Goal: Information Seeking & Learning: Learn about a topic

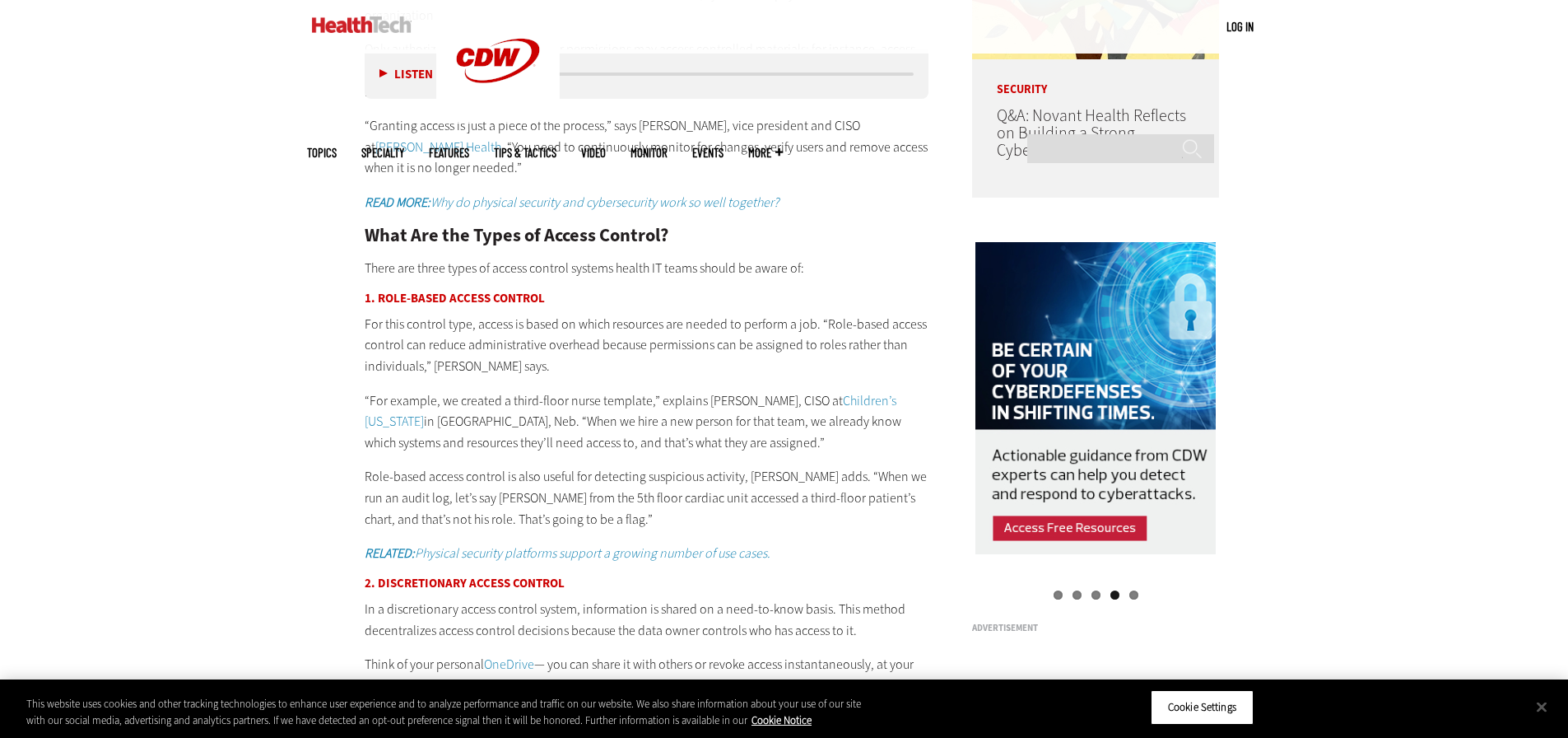
scroll to position [1564, 0]
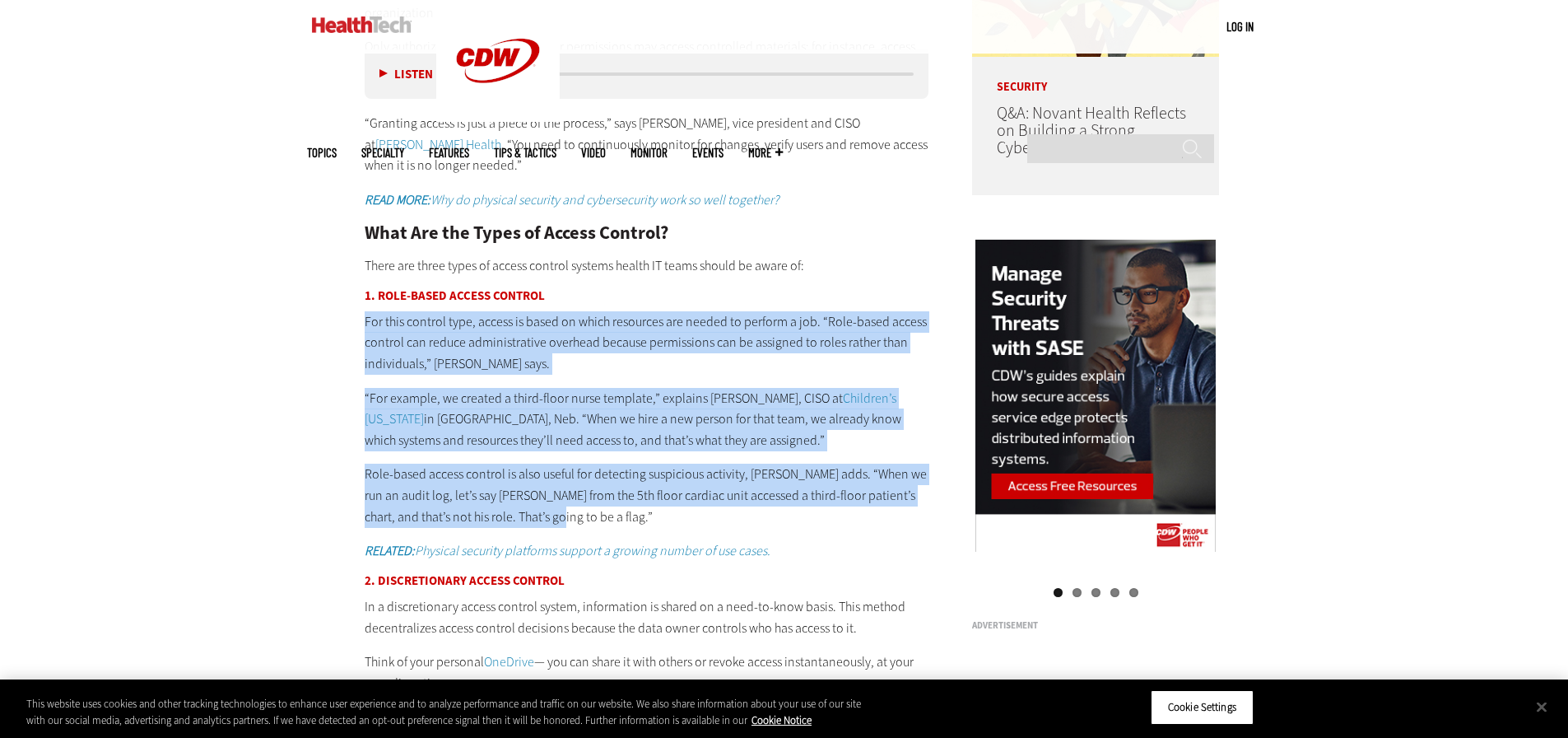
drag, startPoint x: 542, startPoint y: 491, endPoint x: 366, endPoint y: 299, distance: 260.5
click at [366, 299] on div "What Is Access Control? Access control systems regulate and restrict access to …" at bounding box center [647, 398] width 564 height 897
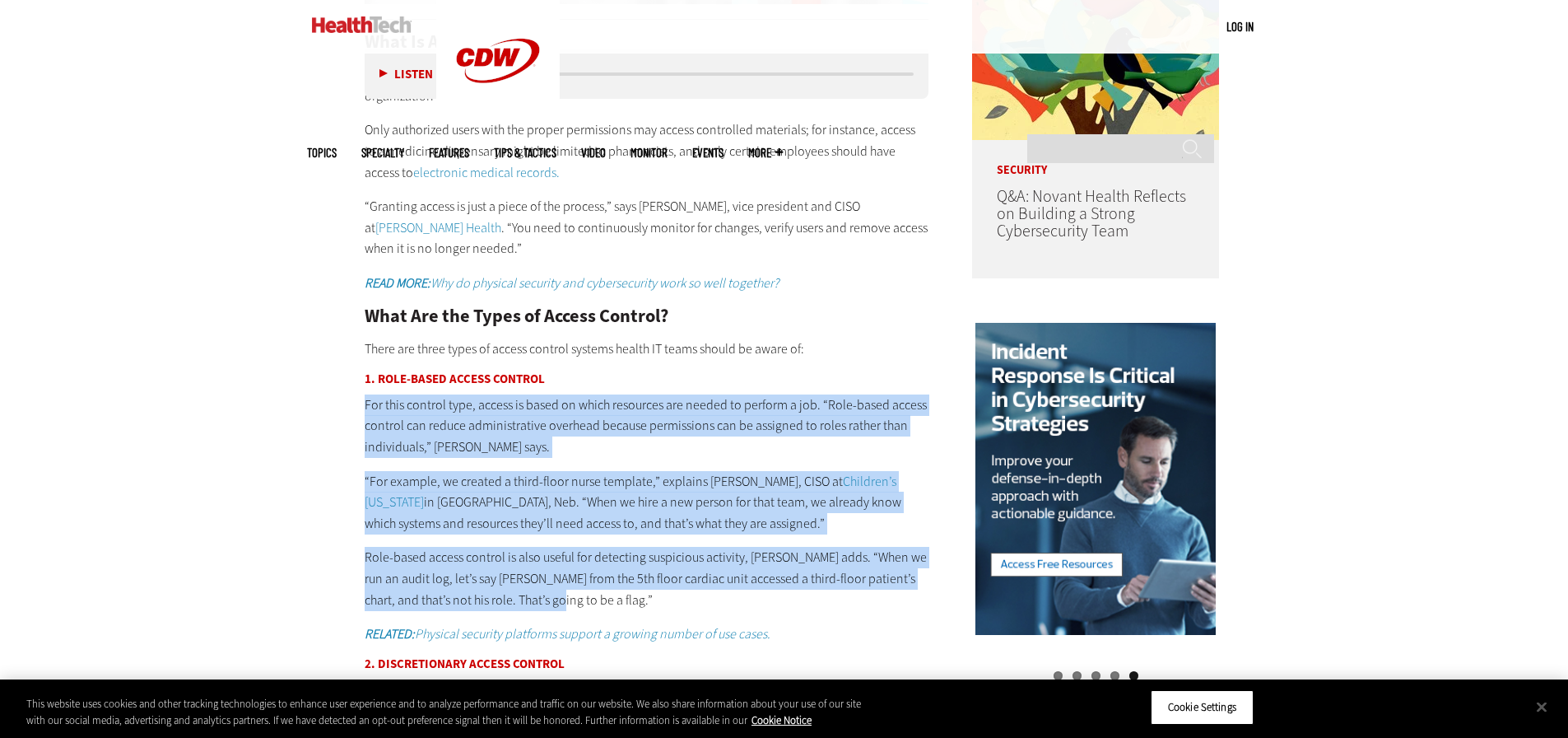
scroll to position [1482, 0]
copy div "For this control type, access is based on which resources are needed to perform…"
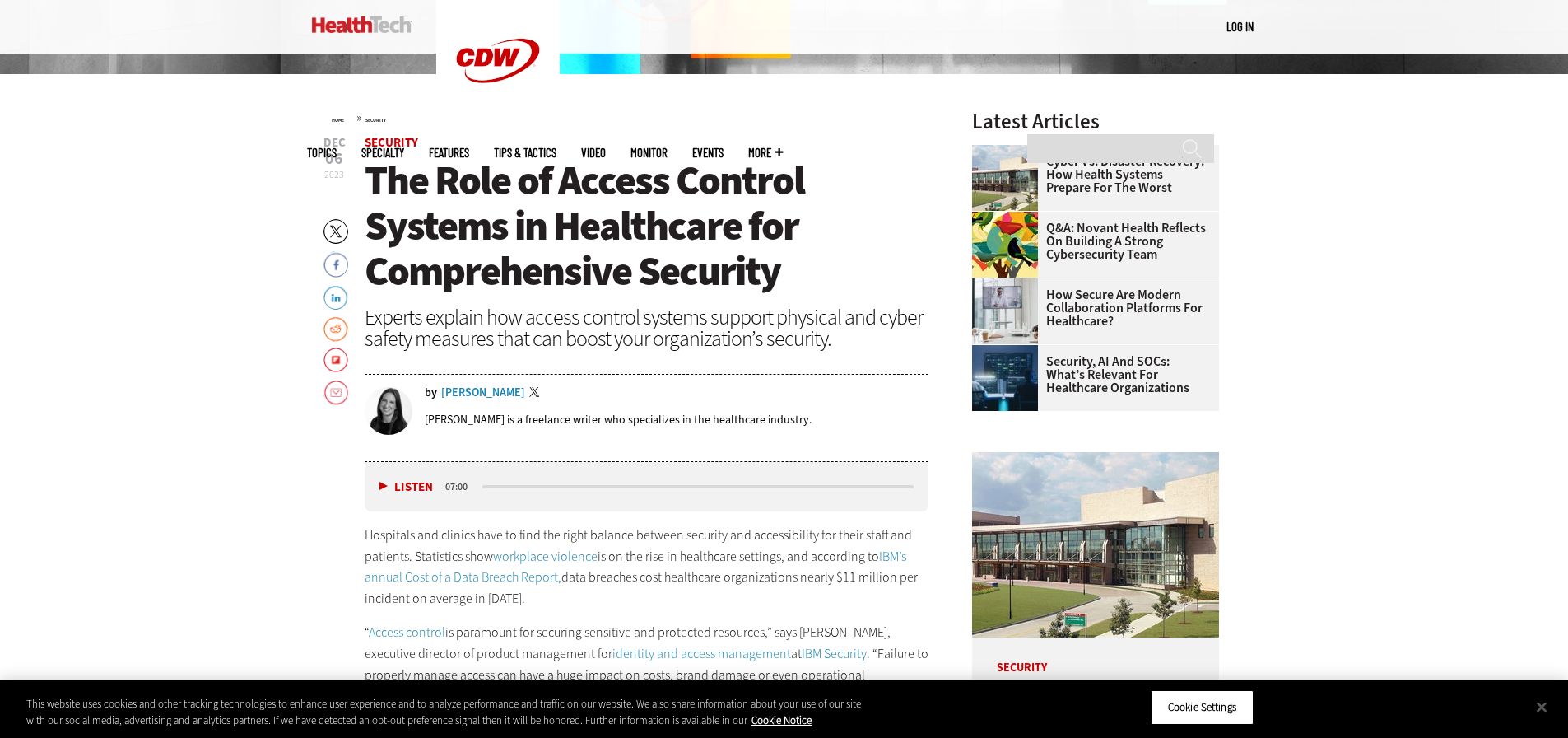
scroll to position [576, 0]
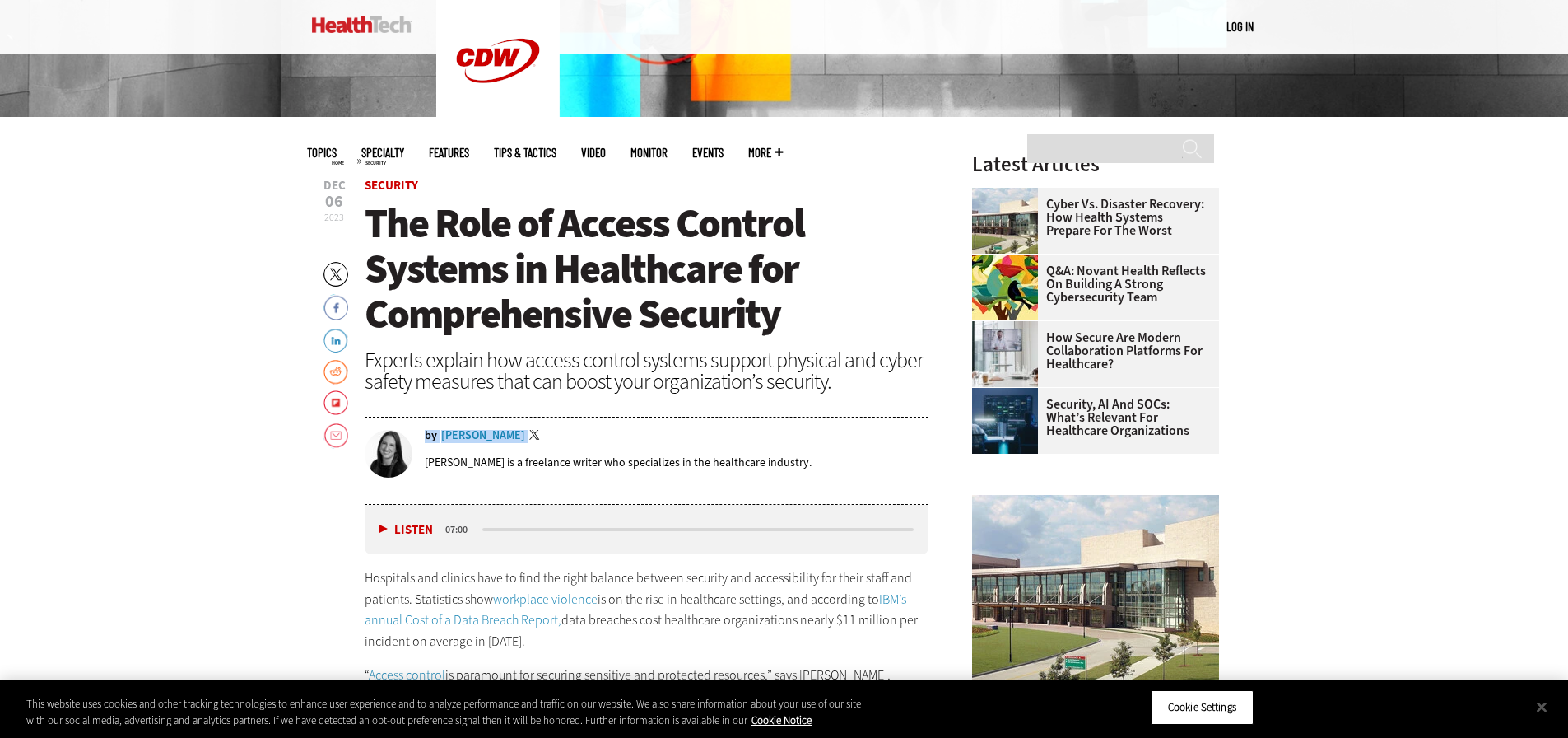
drag, startPoint x: 523, startPoint y: 437, endPoint x: 504, endPoint y: 437, distance: 19.0
click at [504, 437] on div "by [PERSON_NAME] Twitter" at bounding box center [677, 436] width 504 height 14
copy div "by [PERSON_NAME]"
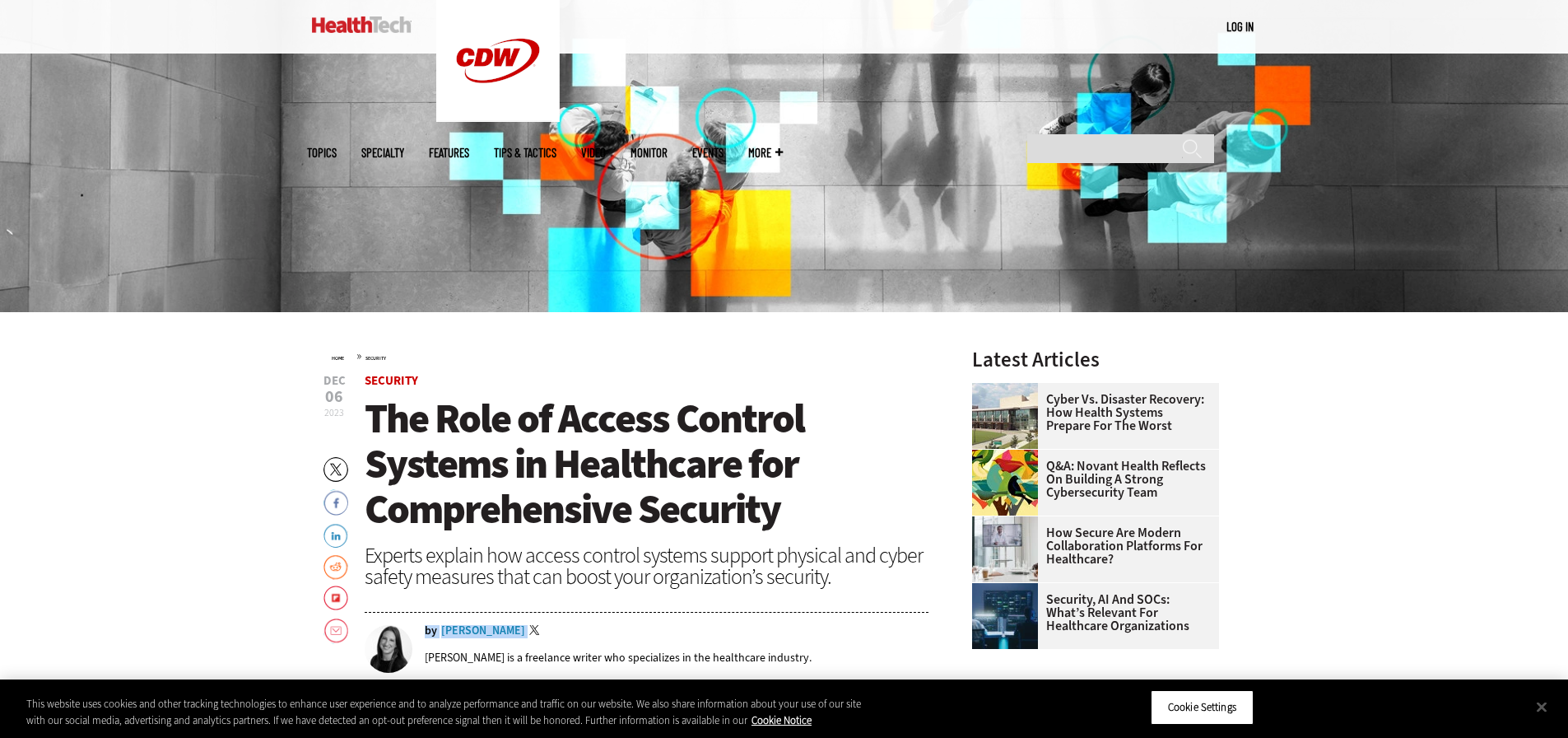
scroll to position [411, 0]
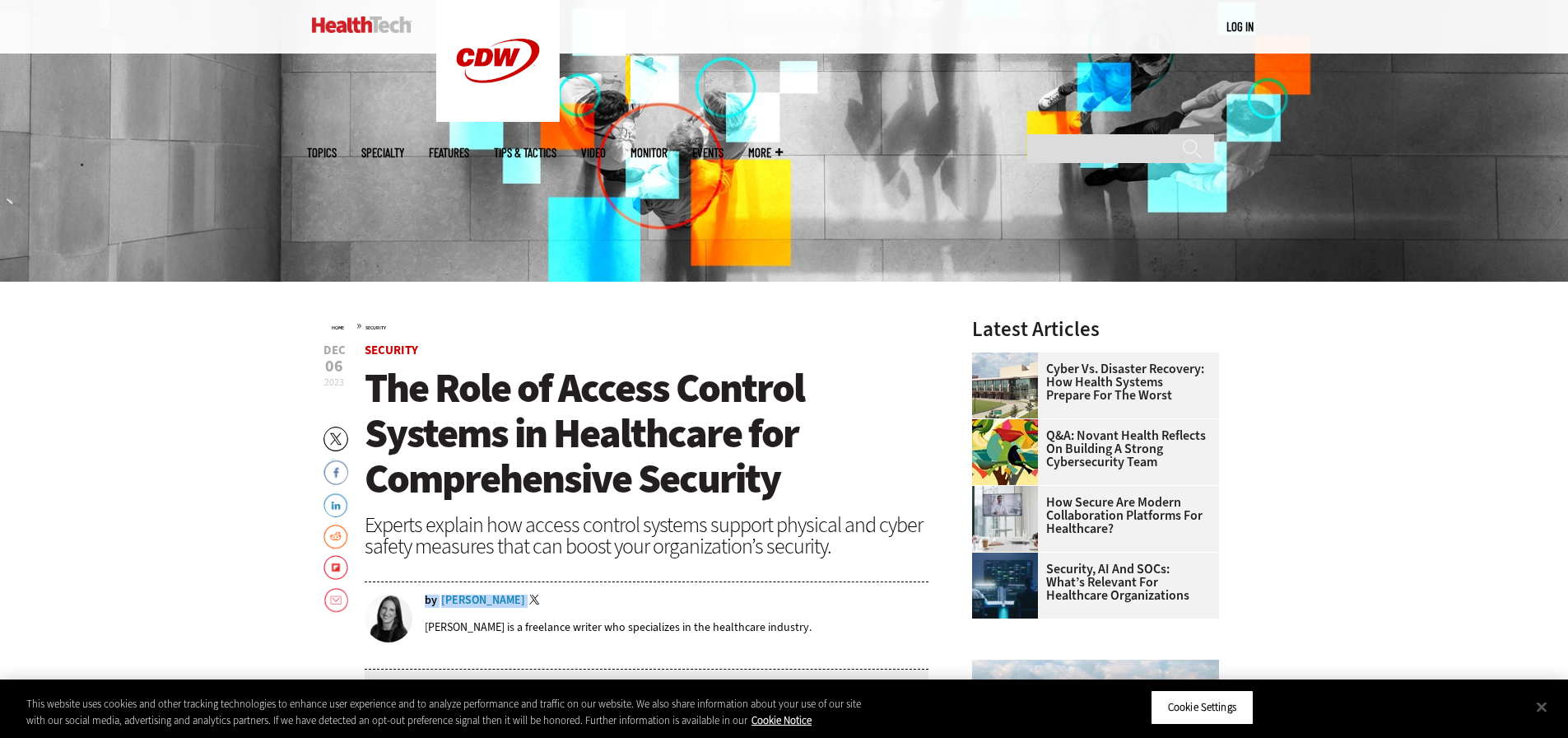
click at [641, 604] on div "by [PERSON_NAME] Twitter" at bounding box center [677, 601] width 504 height 14
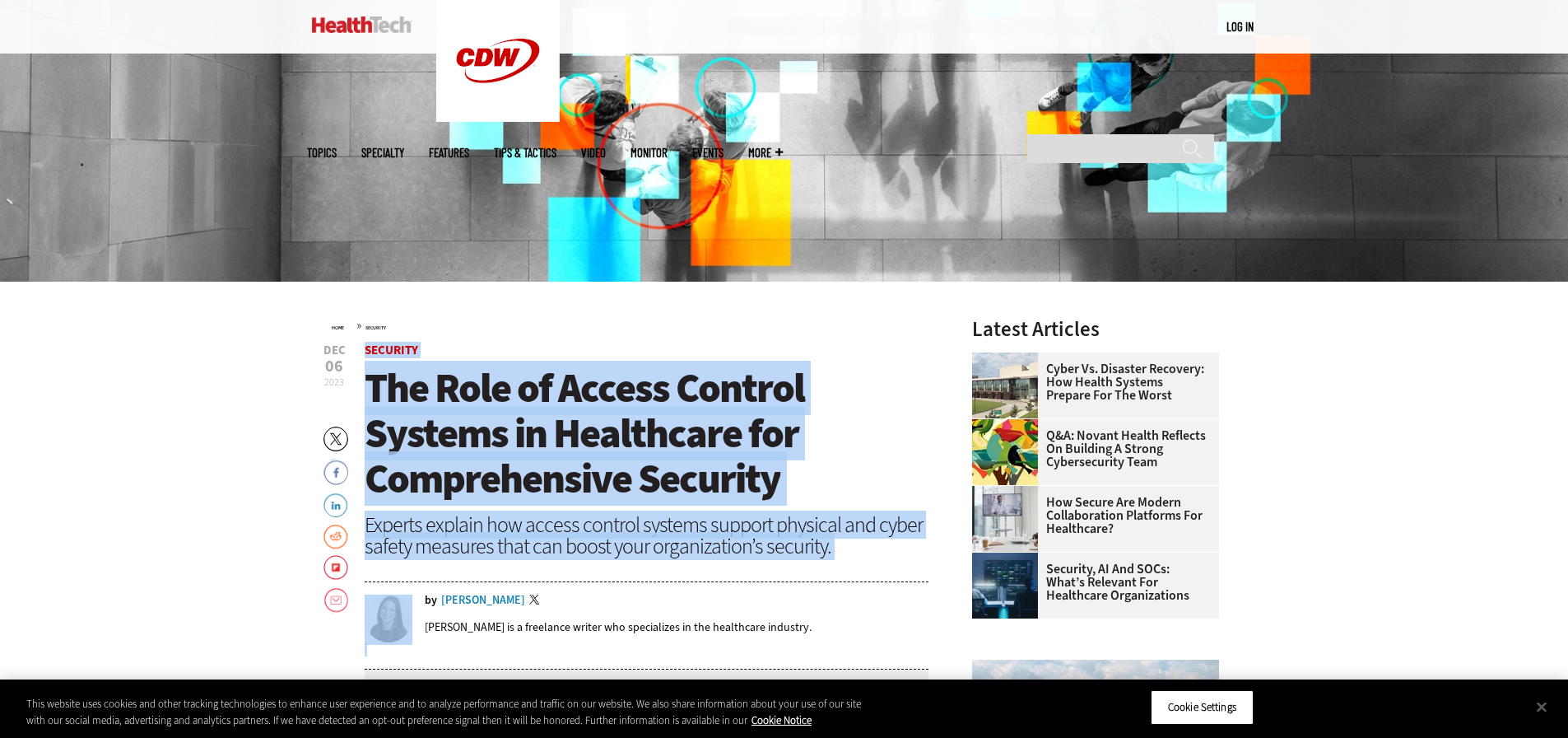
drag, startPoint x: 618, startPoint y: 607, endPoint x: 362, endPoint y: 350, distance: 362.7
copy header "Security The Role of Access Control Systems in Healthcare for Comprehensive Sec…"
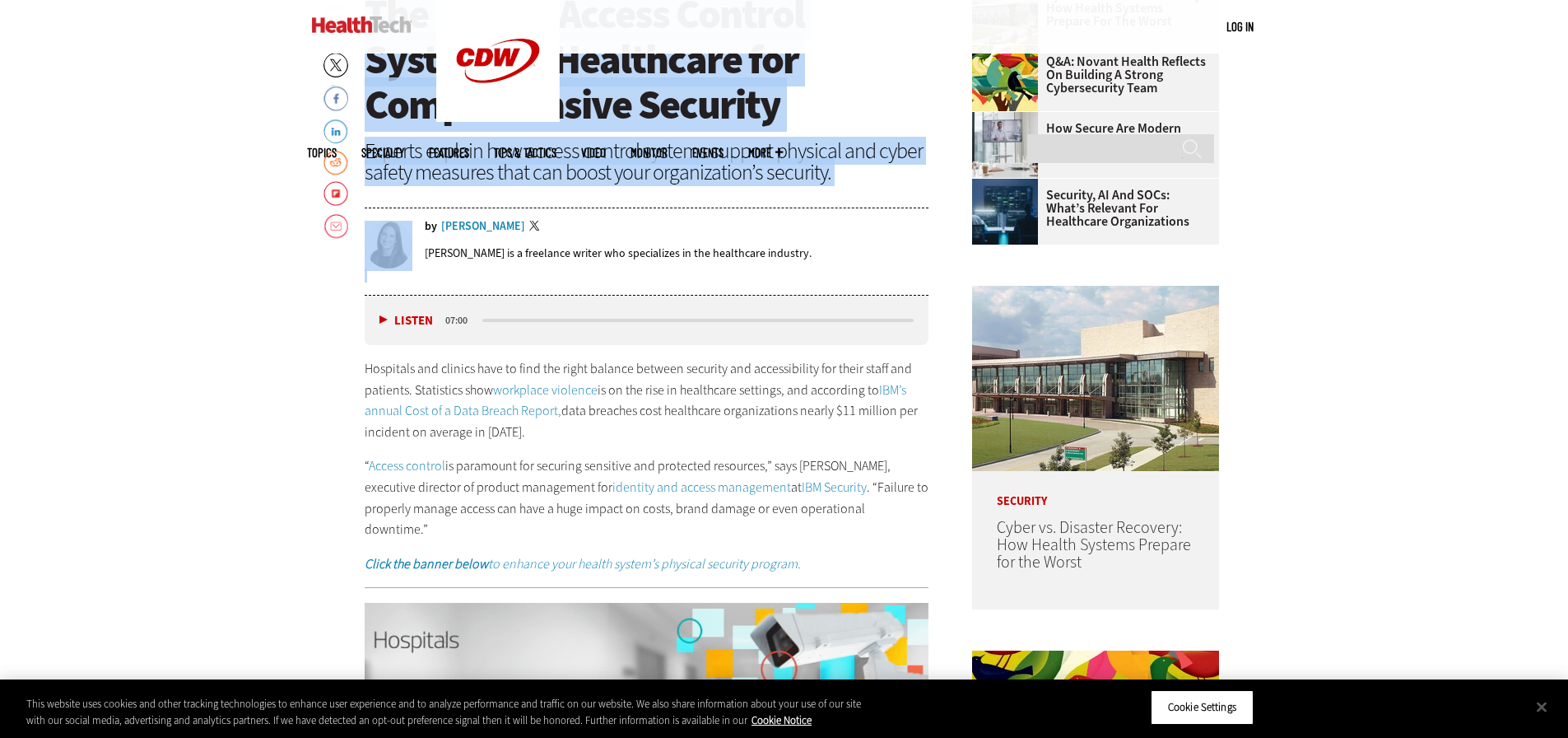
scroll to position [823, 0]
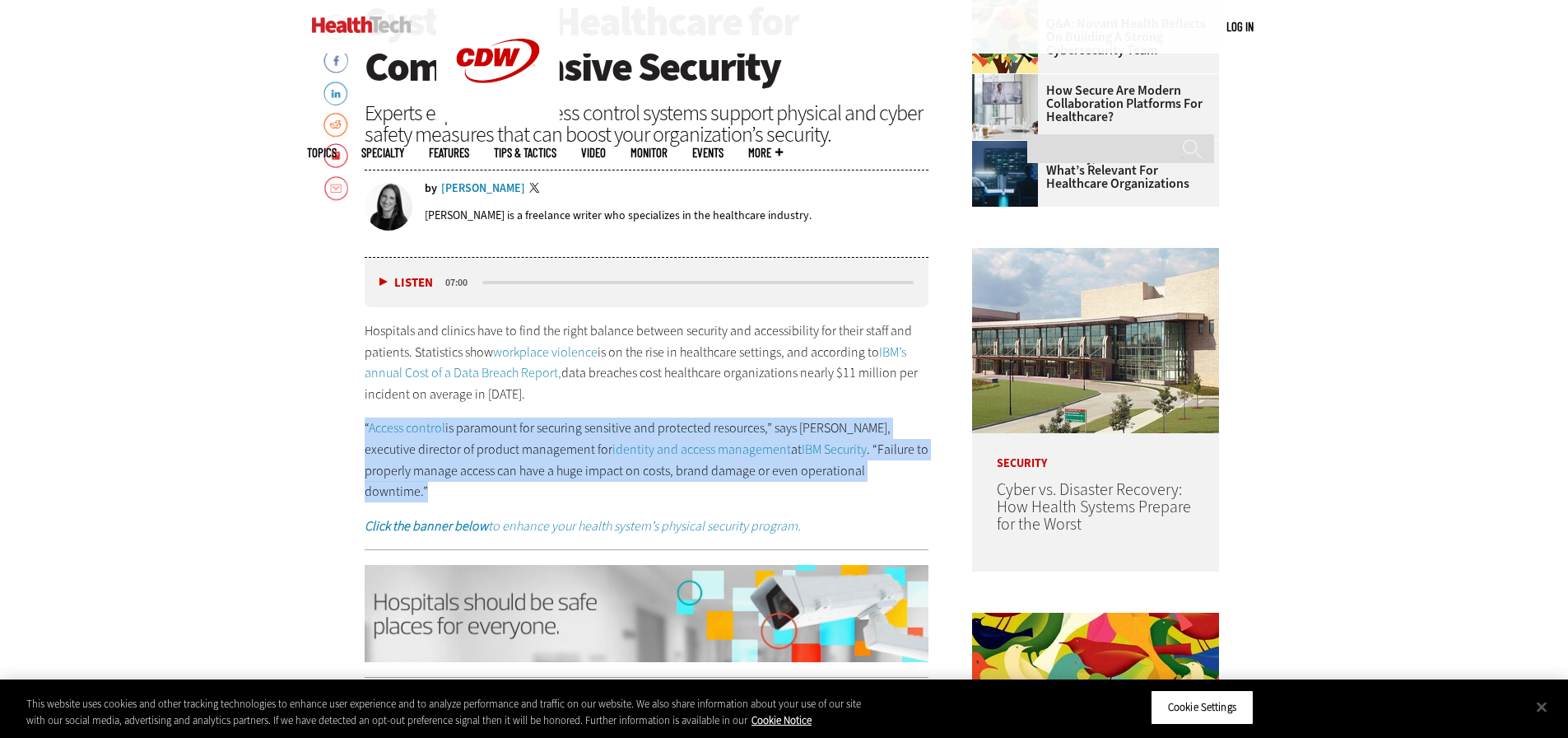
drag, startPoint x: 886, startPoint y: 474, endPoint x: 357, endPoint y: 429, distance: 530.9
copy p "“ Access control is paramount for securing sensitive and protected resources,” …"
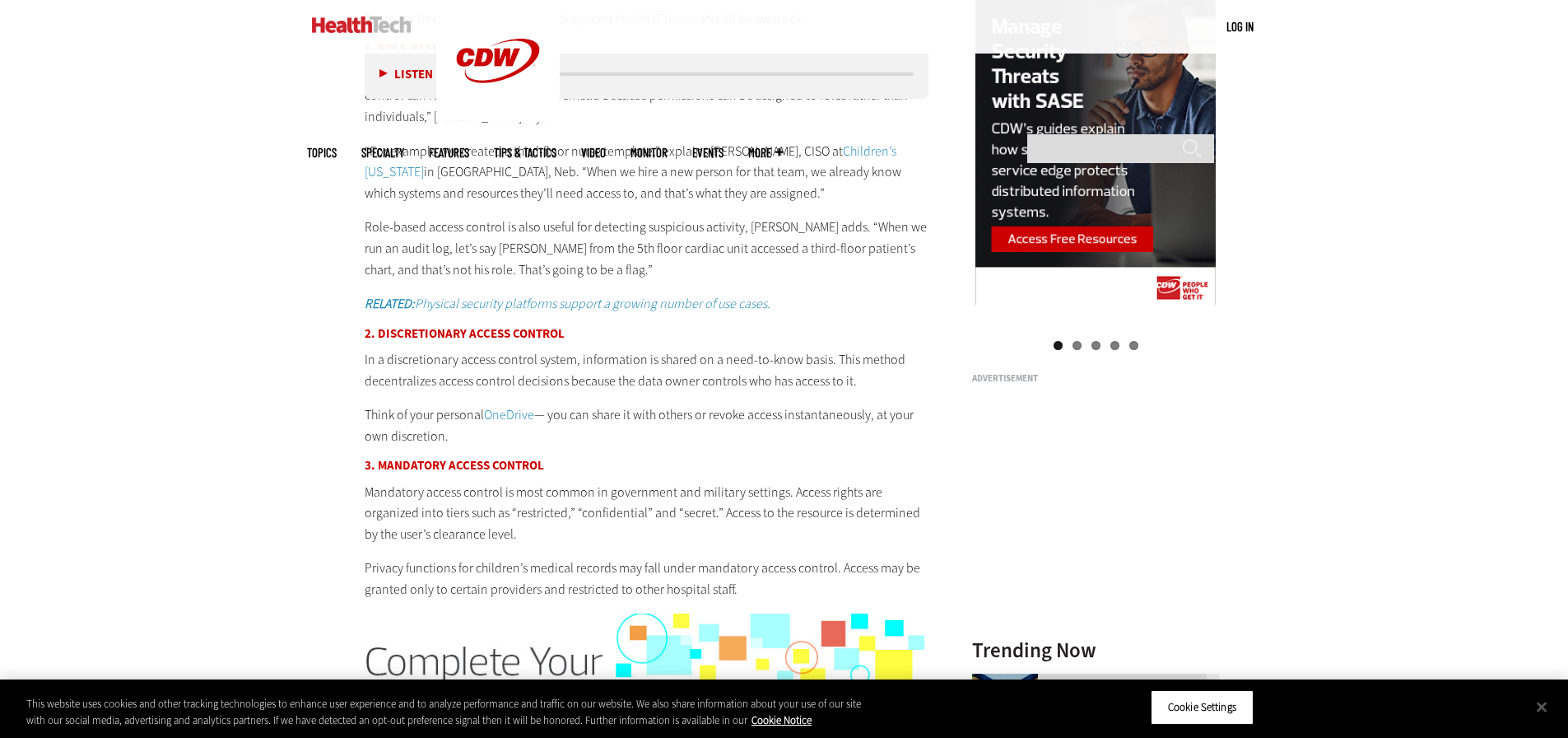
scroll to position [1893, 0]
